Goal: Information Seeking & Learning: Learn about a topic

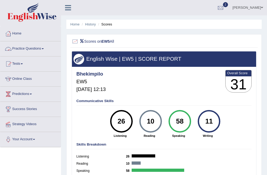
click at [34, 51] on link "Practice Questions" at bounding box center [30, 47] width 61 height 13
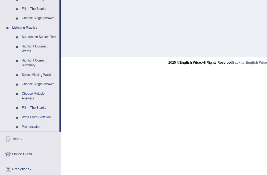
scroll to position [210, 0]
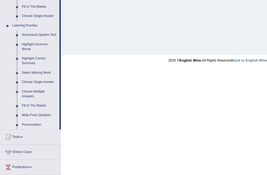
click at [28, 130] on link "Pronunciation" at bounding box center [39, 125] width 40 height 10
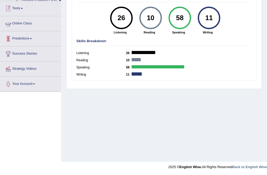
scroll to position [103, 0]
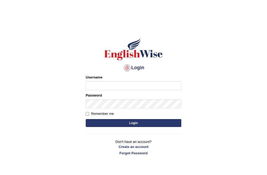
type input "Bhekimpilo"
click at [111, 122] on button "Login" at bounding box center [134, 123] width 96 height 8
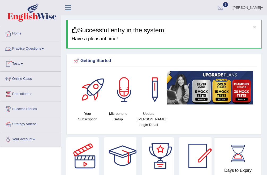
click at [39, 48] on link "Practice Questions" at bounding box center [30, 47] width 61 height 13
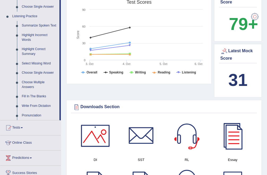
scroll to position [240, 0]
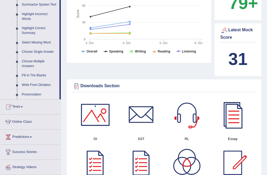
click at [27, 100] on link "Pronunciation" at bounding box center [39, 95] width 40 height 10
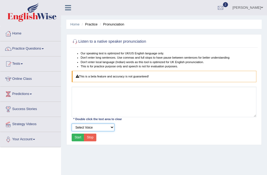
click at [111, 127] on select "Select Voice UK English [DEMOGRAPHIC_DATA] UK English [DEMOGRAPHIC_DATA]" at bounding box center [93, 128] width 43 height 8
click at [72, 124] on select "Select Voice UK English [DEMOGRAPHIC_DATA] UK English [DEMOGRAPHIC_DATA]" at bounding box center [93, 128] width 43 height 8
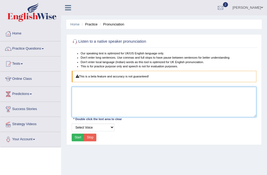
click at [102, 102] on textarea at bounding box center [164, 102] width 185 height 30
